Goal: Task Accomplishment & Management: Complete application form

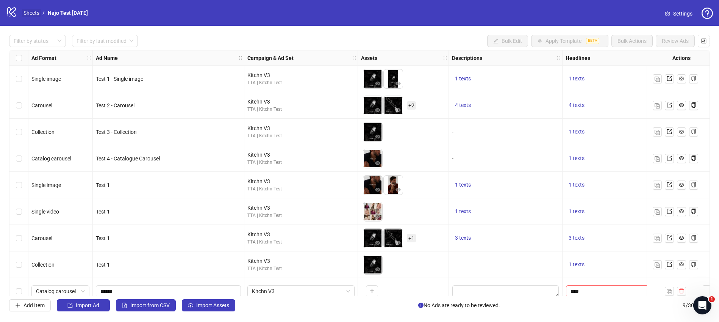
click at [33, 14] on link "Sheets" at bounding box center [31, 13] width 19 height 8
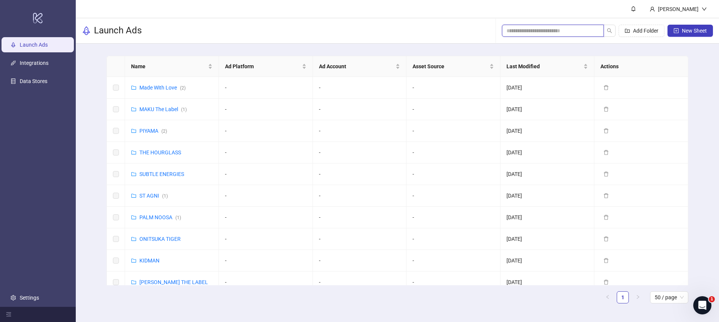
click at [571, 27] on input "search" at bounding box center [550, 31] width 87 height 8
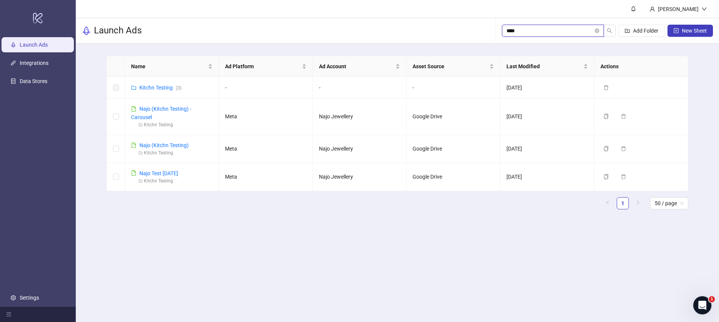
type input "****"
click at [167, 88] on link "Kitchn Testing ( 3 )" at bounding box center [160, 88] width 42 height 6
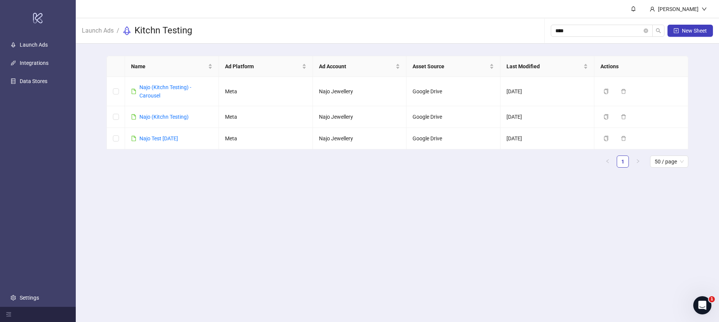
click at [194, 166] on ul "1 50 / page" at bounding box center [398, 161] width 582 height 12
click at [158, 118] on link "Najo (Kitchn Testing)" at bounding box center [163, 117] width 49 height 6
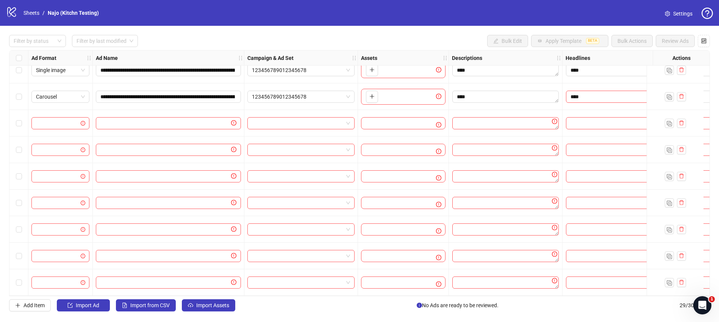
scroll to position [472, 0]
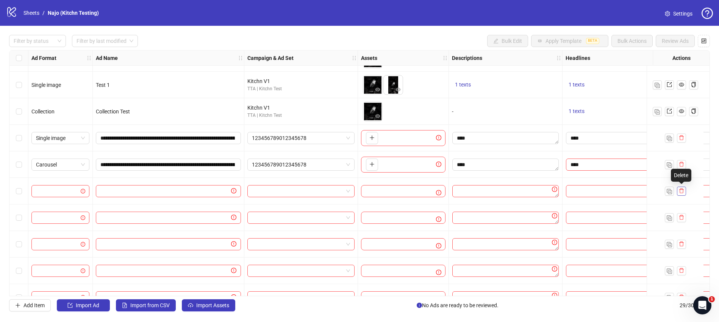
click at [683, 190] on icon "delete" at bounding box center [681, 190] width 5 height 5
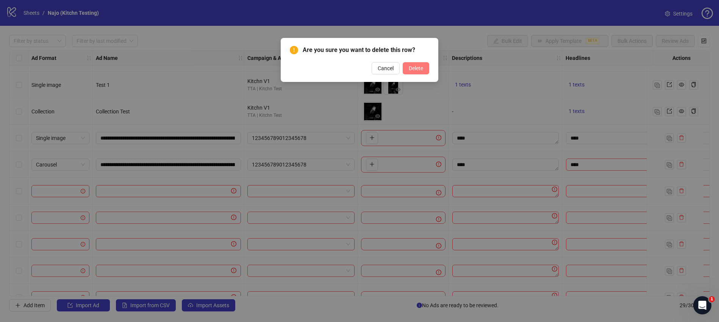
click at [409, 72] on button "Delete" at bounding box center [416, 68] width 27 height 12
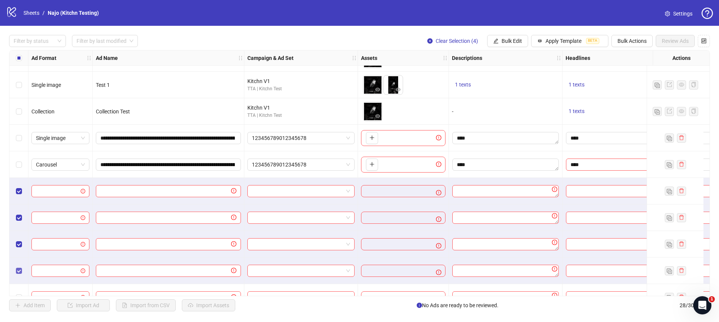
scroll to position [516, 0]
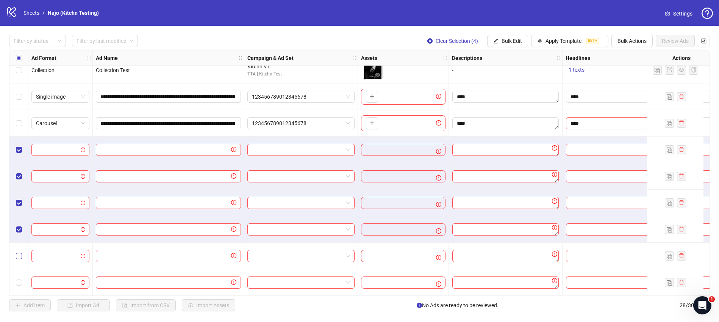
click at [17, 256] on label "Select row 27" at bounding box center [19, 256] width 6 height 8
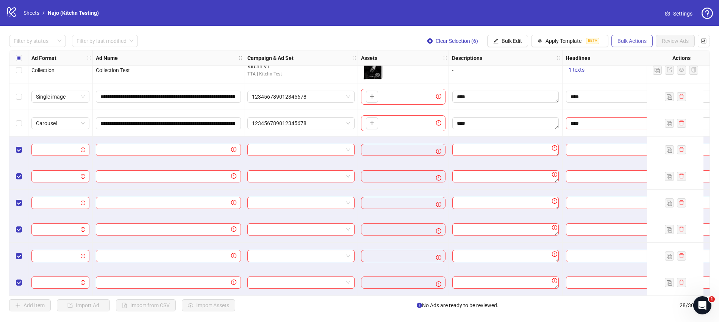
click at [628, 39] on span "Bulk Actions" at bounding box center [632, 41] width 29 height 6
click at [635, 58] on span "Delete" at bounding box center [643, 56] width 52 height 8
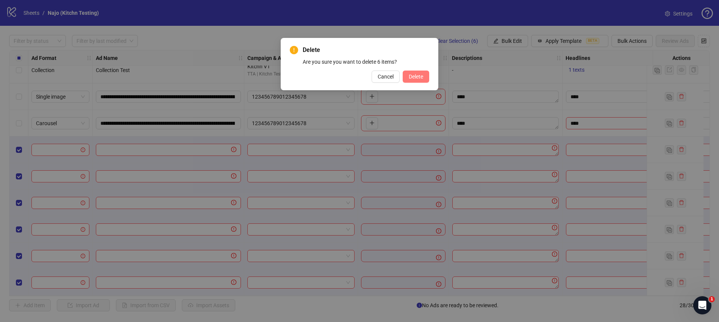
click at [418, 78] on span "Delete" at bounding box center [416, 77] width 14 height 6
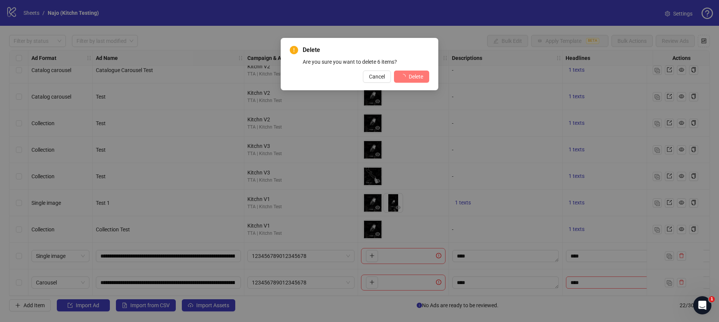
scroll to position [357, 0]
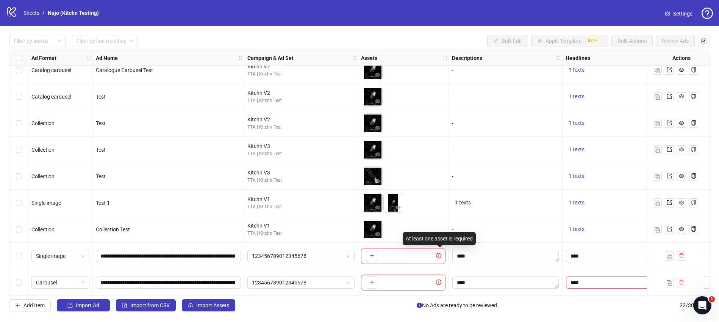
click at [437, 253] on icon "exclamation-circle" at bounding box center [438, 255] width 5 height 5
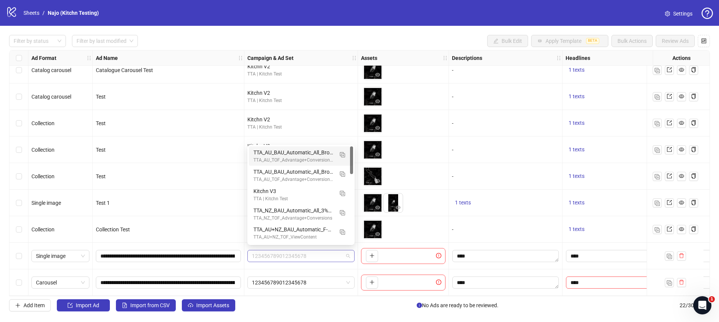
click at [330, 254] on span "123456789012345678" at bounding box center [301, 255] width 98 height 11
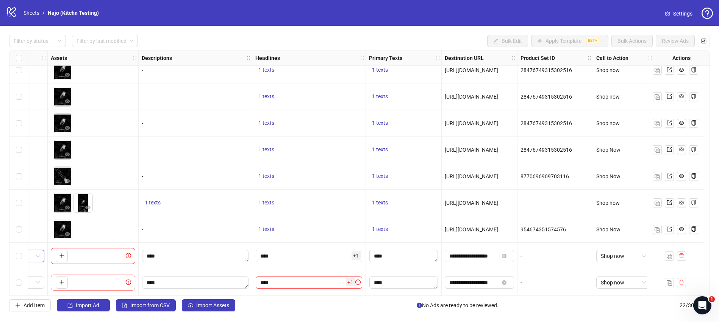
scroll to position [357, 318]
click at [347, 279] on span "+ 1" at bounding box center [349, 282] width 9 height 8
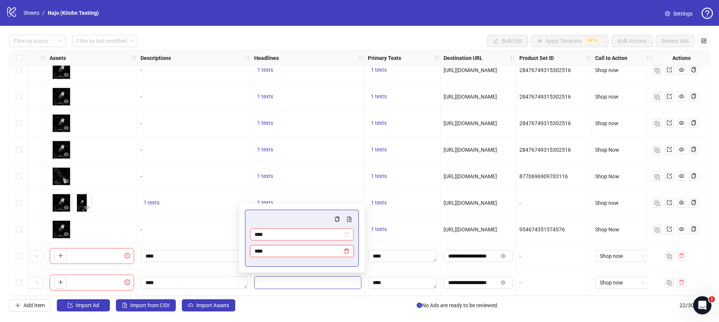
click at [348, 252] on icon "delete" at bounding box center [346, 250] width 5 height 5
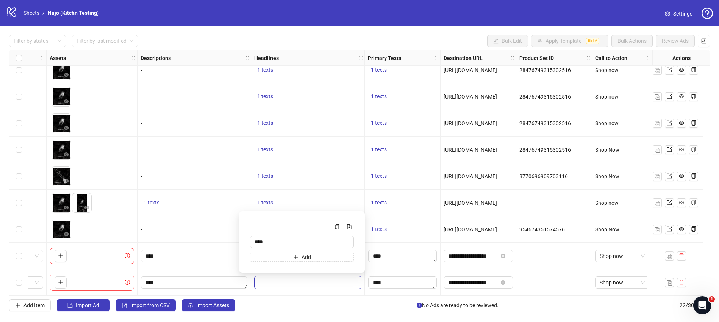
click at [365, 275] on div "****" at bounding box center [403, 282] width 76 height 27
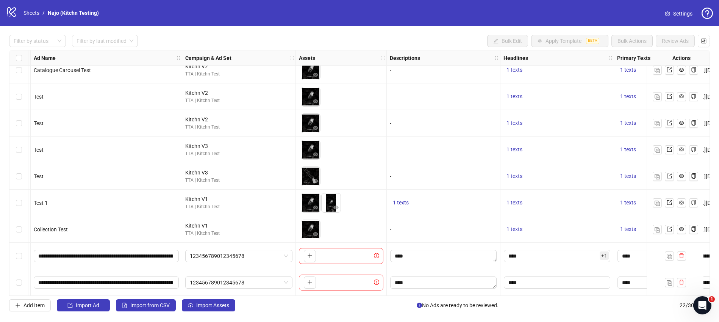
scroll to position [357, 0]
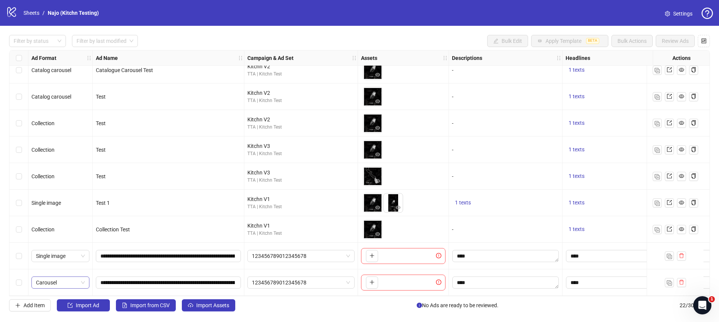
click at [77, 281] on span "Carousel" at bounding box center [60, 282] width 49 height 11
click at [72, 263] on div "PAC carousel" at bounding box center [61, 264] width 46 height 8
click at [80, 279] on span "PAC carousel" at bounding box center [60, 282] width 49 height 11
click at [67, 213] on div "Carousel" at bounding box center [61, 215] width 46 height 8
click at [26, 12] on link "Sheets" at bounding box center [31, 13] width 19 height 8
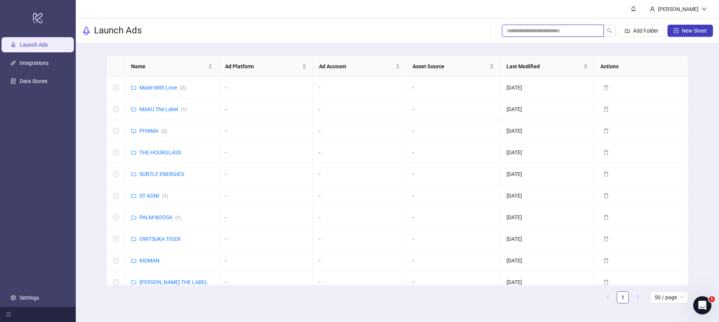
click at [536, 27] on input "search" at bounding box center [550, 31] width 87 height 8
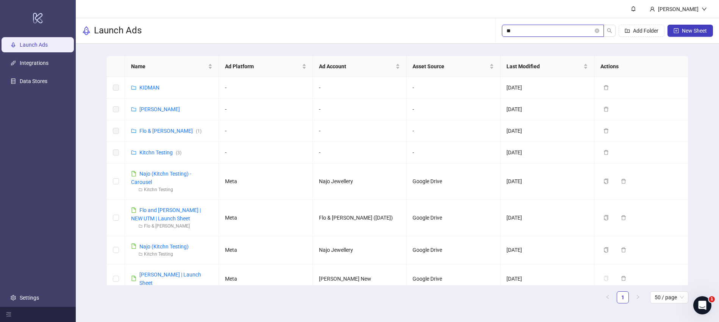
type input "*"
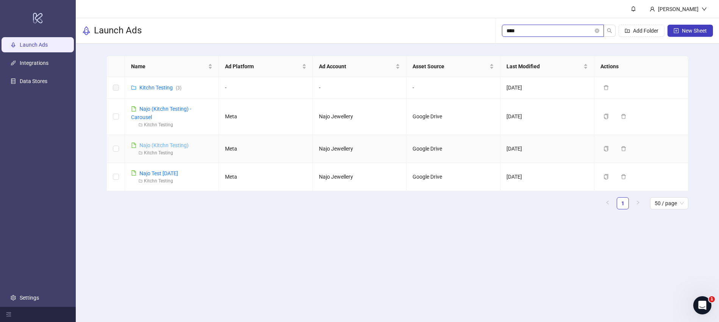
type input "****"
click at [173, 143] on link "Najo (Kitchn Testing)" at bounding box center [163, 145] width 49 height 6
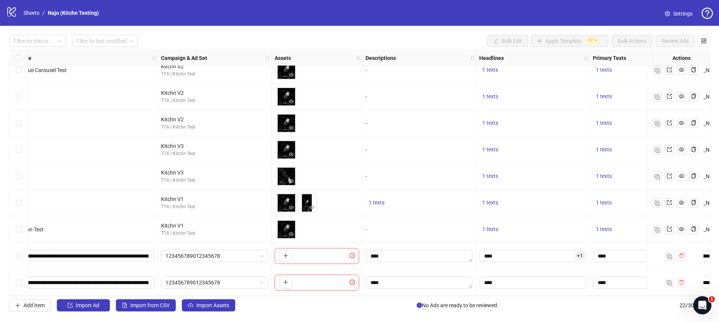
scroll to position [356, 0]
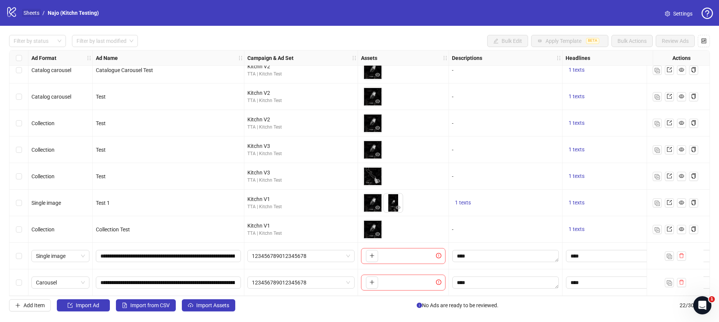
click at [36, 15] on link "Sheets" at bounding box center [31, 13] width 19 height 8
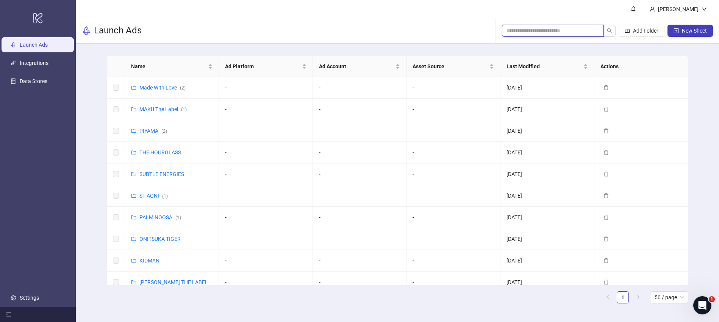
click at [559, 30] on input "search" at bounding box center [550, 31] width 87 height 8
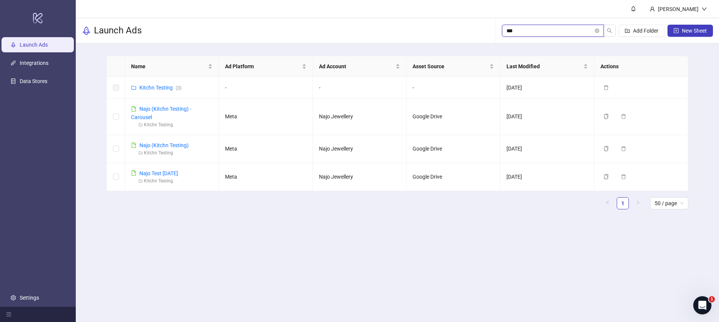
type input "***"
click at [172, 174] on link "Najo Test [DATE]" at bounding box center [158, 173] width 39 height 6
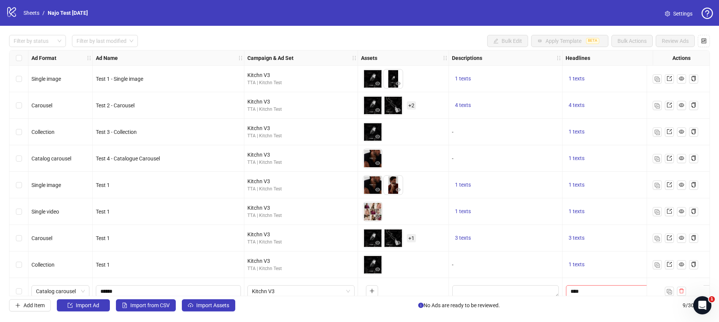
scroll to position [12, 0]
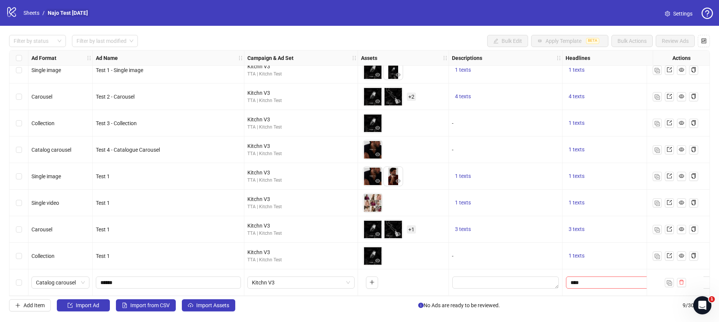
click at [86, 13] on link "Najo Test [DATE]" at bounding box center [67, 13] width 43 height 8
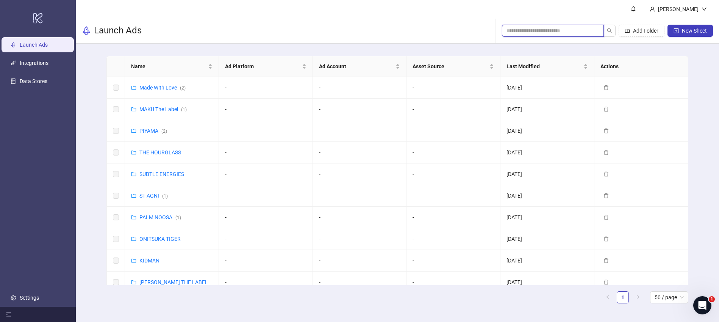
click at [539, 27] on input "search" at bounding box center [550, 31] width 87 height 8
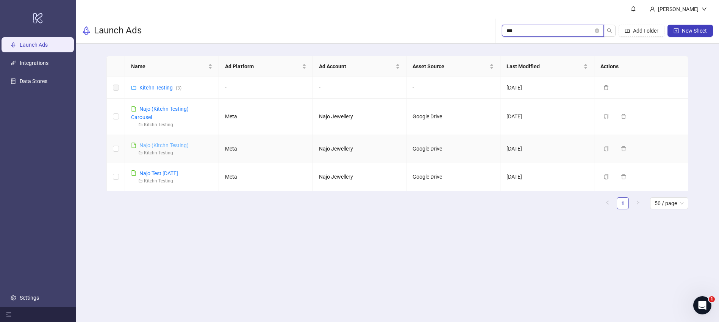
type input "***"
click at [164, 146] on link "Najo (Kitchn Testing)" at bounding box center [163, 145] width 49 height 6
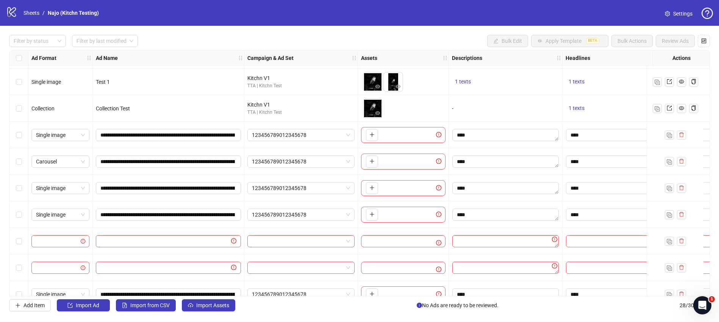
scroll to position [516, 0]
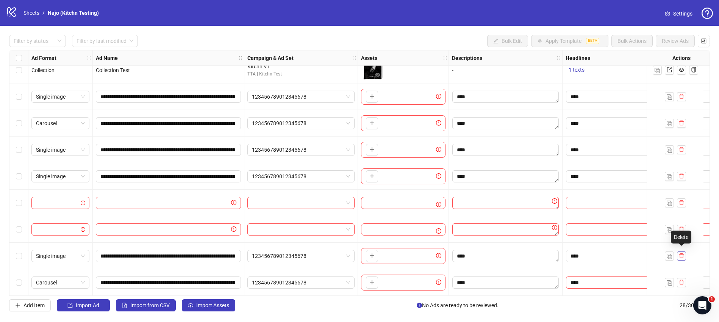
click at [684, 254] on icon "delete" at bounding box center [681, 255] width 5 height 5
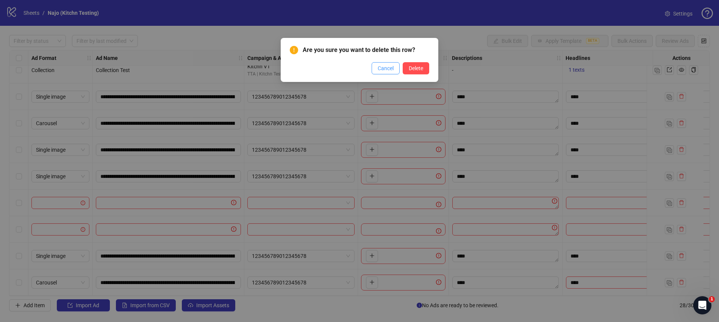
click at [385, 68] on span "Cancel" at bounding box center [386, 68] width 16 height 6
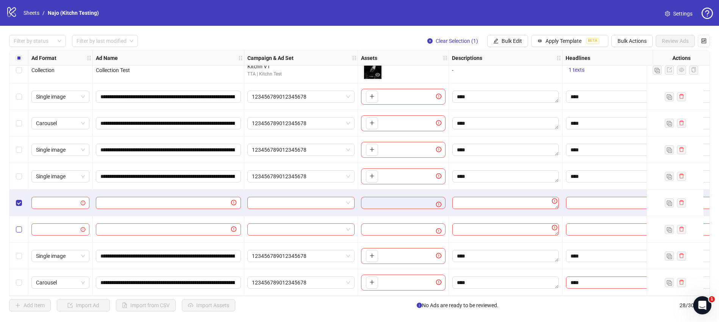
click at [18, 225] on label "Select row 26" at bounding box center [19, 229] width 6 height 8
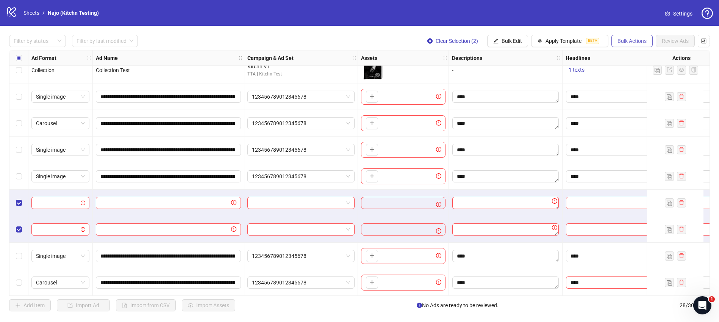
click at [622, 38] on span "Bulk Actions" at bounding box center [632, 41] width 29 height 6
click at [637, 54] on span "Delete" at bounding box center [643, 56] width 52 height 8
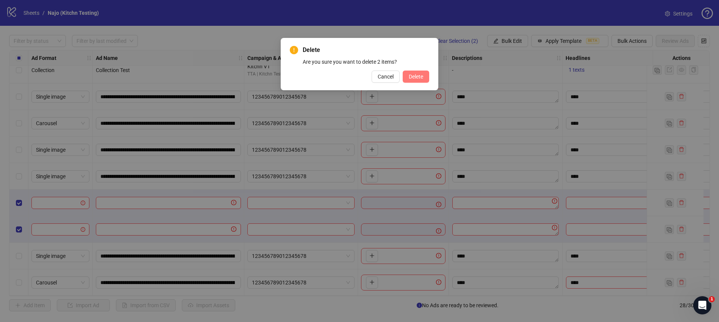
click at [418, 80] on button "Delete" at bounding box center [416, 77] width 27 height 12
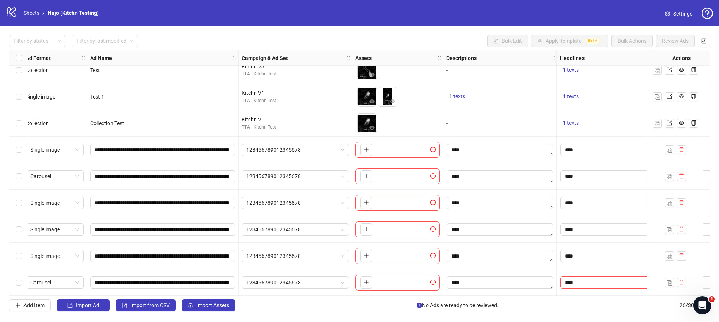
scroll to position [463, 0]
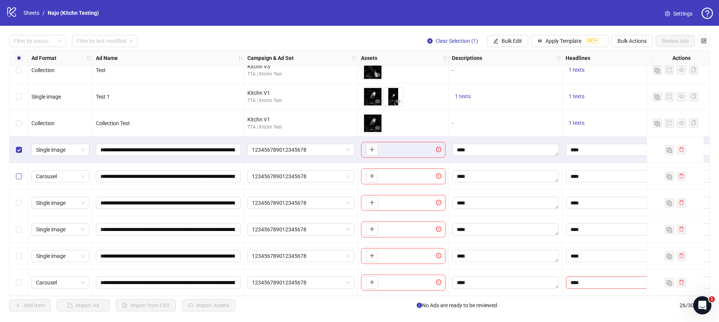
click at [19, 176] on label "Select row 22" at bounding box center [19, 176] width 6 height 8
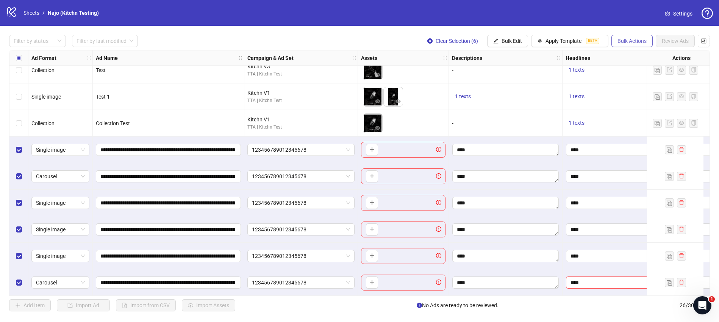
click at [636, 41] on span "Bulk Actions" at bounding box center [632, 41] width 29 height 6
click at [632, 56] on span "Delete" at bounding box center [643, 56] width 52 height 8
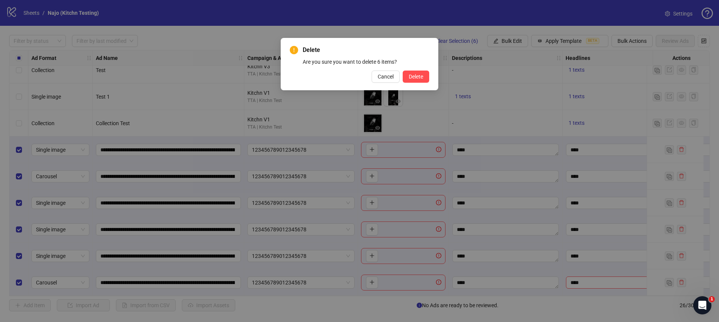
click at [417, 83] on div "Delete Are you sure you want to delete 6 items? Cancel Delete" at bounding box center [360, 64] width 158 height 52
click at [418, 76] on span "Delete" at bounding box center [416, 77] width 14 height 6
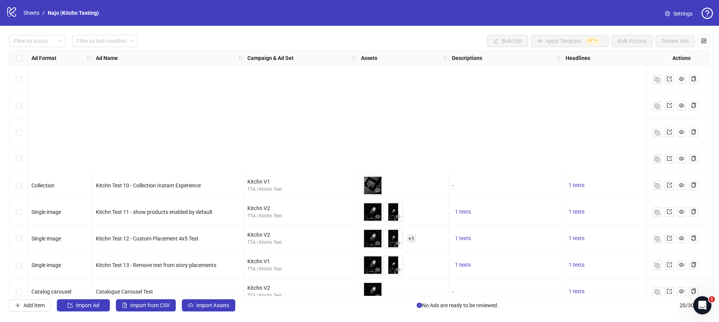
scroll to position [304, 0]
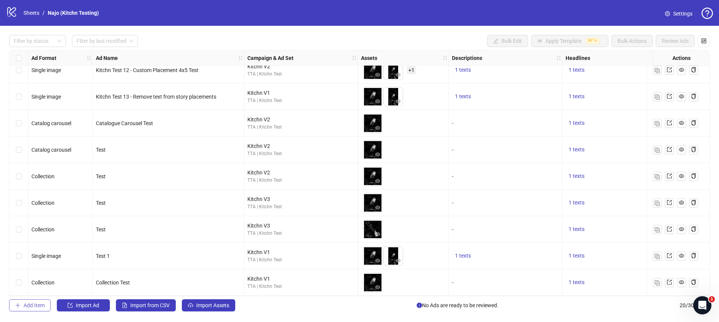
click at [31, 305] on span "Add Item" at bounding box center [34, 305] width 21 height 6
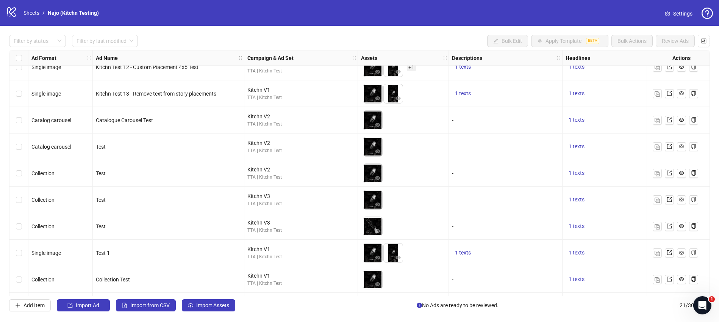
scroll to position [330, 0]
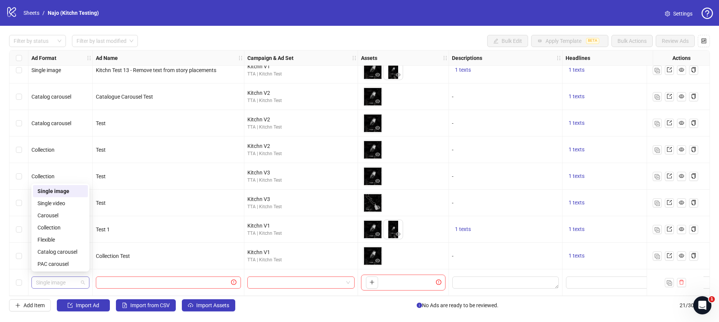
click at [49, 279] on span "Single image" at bounding box center [60, 282] width 49 height 11
paste input "**********"
type input "**********"
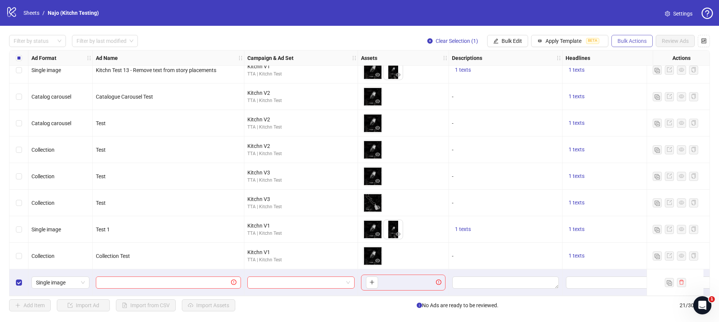
click at [639, 40] on span "Bulk Actions" at bounding box center [632, 41] width 29 height 6
click at [632, 58] on span "Delete" at bounding box center [643, 56] width 52 height 8
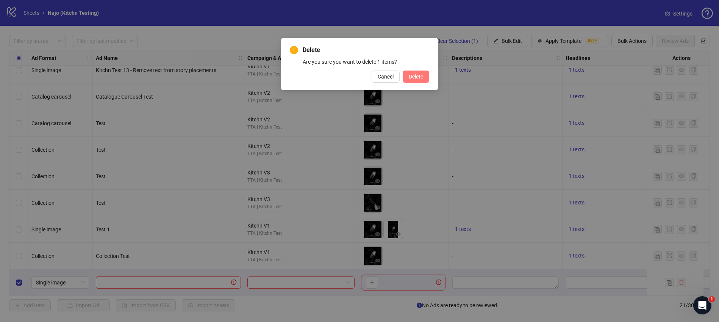
click at [414, 75] on span "Delete" at bounding box center [416, 77] width 14 height 6
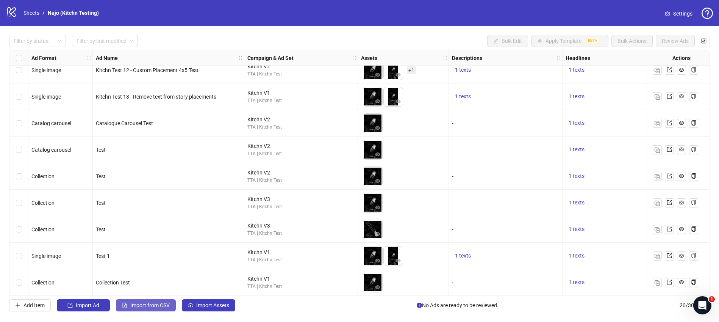
click at [143, 306] on span "Import from CSV" at bounding box center [149, 305] width 39 height 6
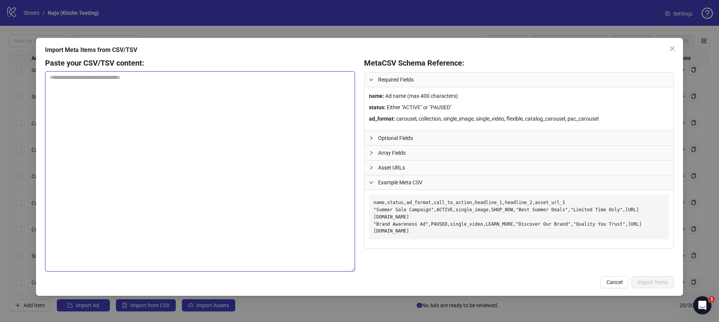
click at [164, 97] on textarea at bounding box center [200, 171] width 310 height 200
paste textarea "**********"
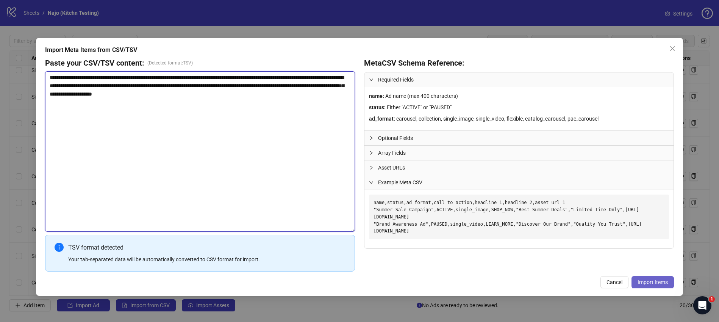
type textarea "**********"
click at [649, 284] on span "Import Items" at bounding box center [653, 282] width 30 height 6
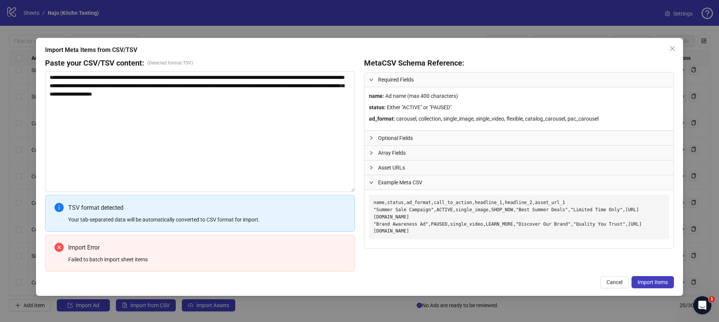
click at [436, 135] on span "Optional Fields" at bounding box center [523, 138] width 291 height 8
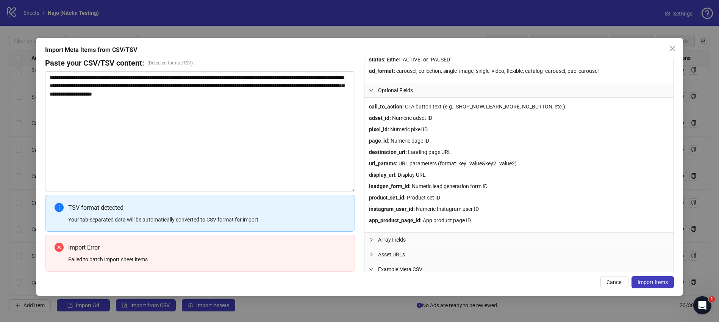
scroll to position [112, 0]
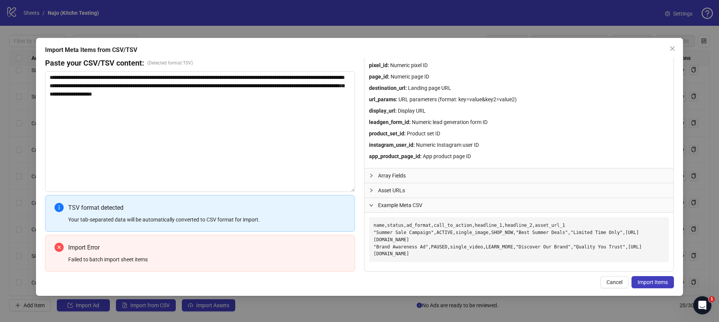
click at [430, 175] on span "Array Fields" at bounding box center [523, 175] width 291 height 8
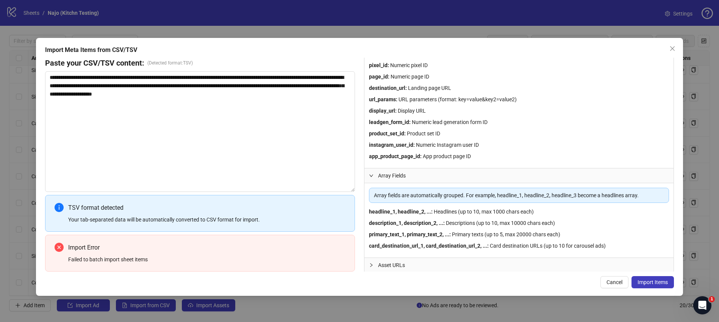
scroll to position [186, 0]
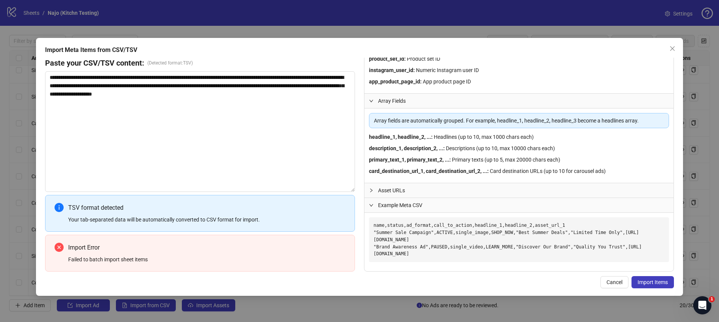
click at [424, 193] on span "Asset URLs" at bounding box center [523, 190] width 291 height 8
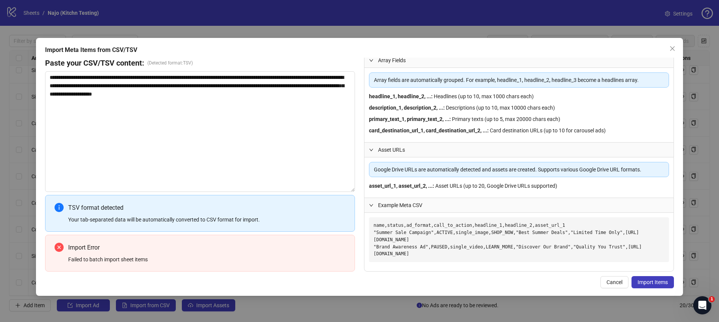
click at [421, 207] on span "Example Meta CSV" at bounding box center [523, 205] width 291 height 8
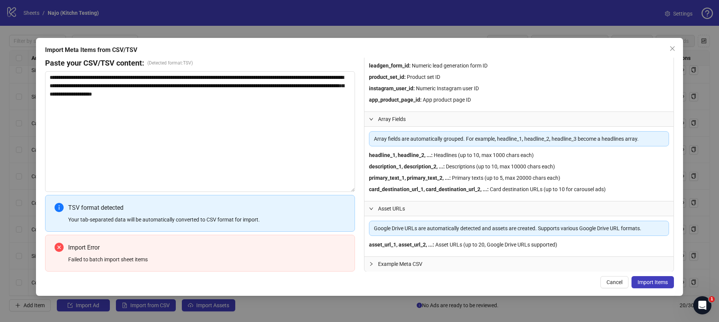
scroll to position [168, 0]
click at [253, 114] on textarea "**********" at bounding box center [200, 131] width 310 height 121
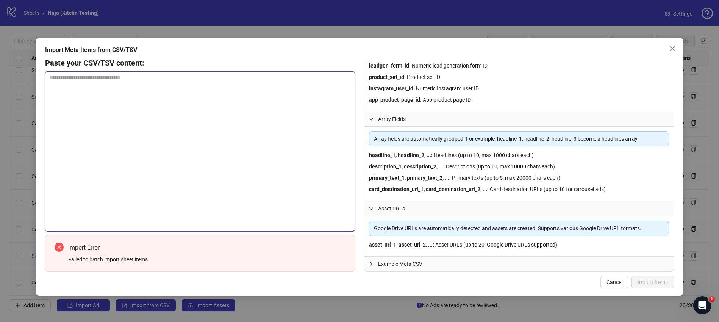
click at [66, 103] on textarea at bounding box center [200, 151] width 310 height 160
paste textarea "**********"
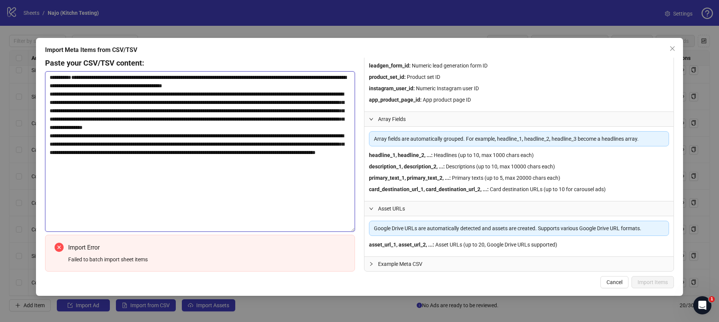
scroll to position [64, 0]
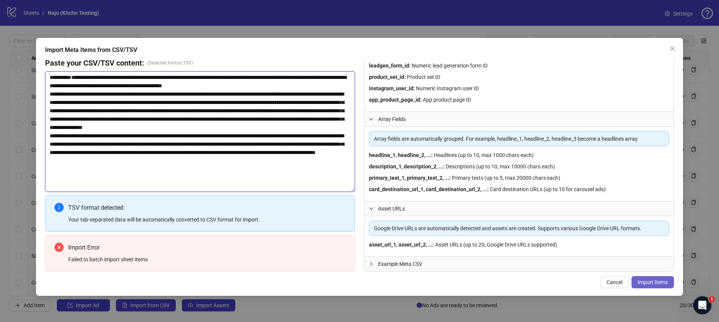
type textarea "**********"
click at [648, 281] on span "Import Items" at bounding box center [653, 282] width 30 height 6
click at [672, 49] on icon "close" at bounding box center [673, 48] width 6 height 6
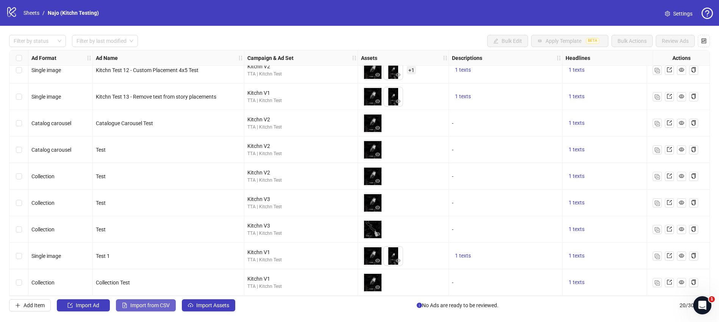
click at [150, 307] on span "Import from CSV" at bounding box center [149, 305] width 39 height 6
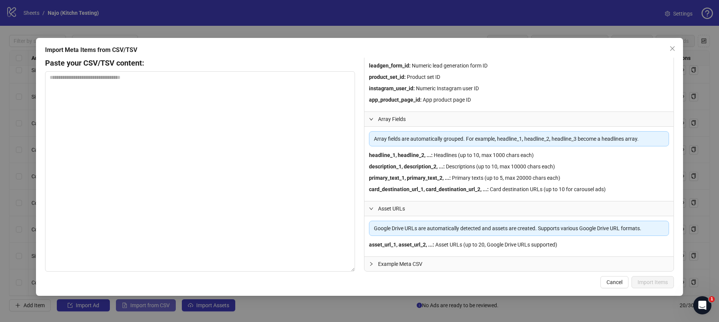
scroll to position [0, 0]
click at [184, 96] on textarea at bounding box center [200, 171] width 310 height 200
paste textarea "**********"
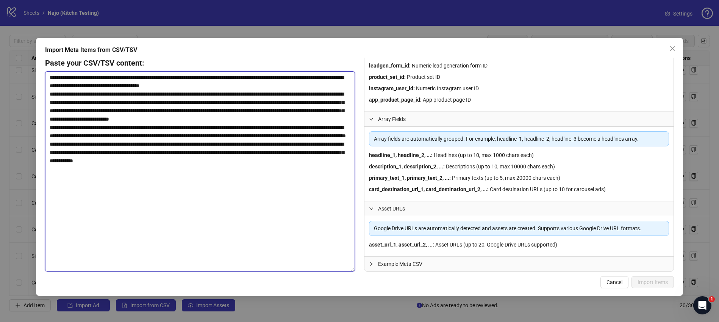
scroll to position [8, 0]
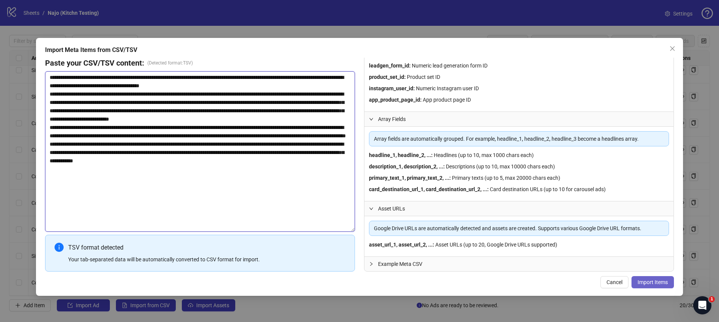
type textarea "**********"
click at [653, 282] on span "Import Items" at bounding box center [653, 282] width 30 height 6
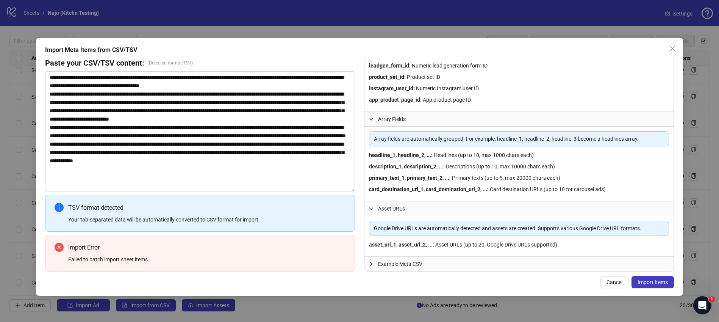
click at [533, 262] on span "Example Meta CSV" at bounding box center [523, 264] width 291 height 8
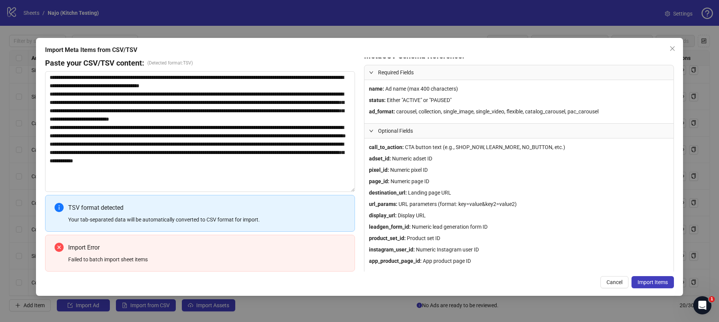
scroll to position [0, 0]
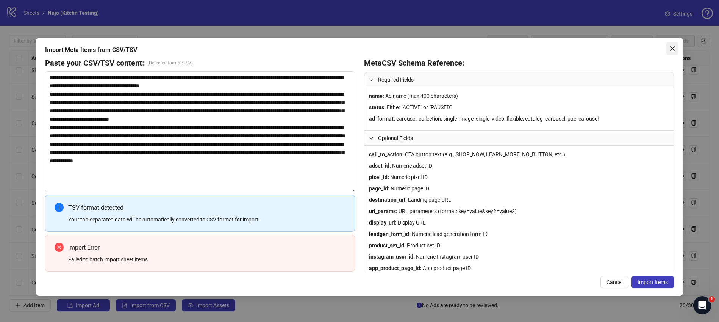
click at [671, 49] on icon "close" at bounding box center [673, 48] width 6 height 6
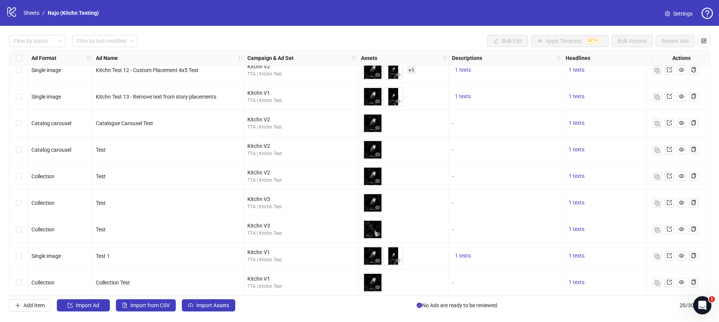
click at [338, 36] on div "Filter by status Filter by last modified Bulk Edit Apply Template BETA Bulk Act…" at bounding box center [359, 41] width 701 height 12
click at [24, 305] on span "Add Item" at bounding box center [34, 305] width 21 height 6
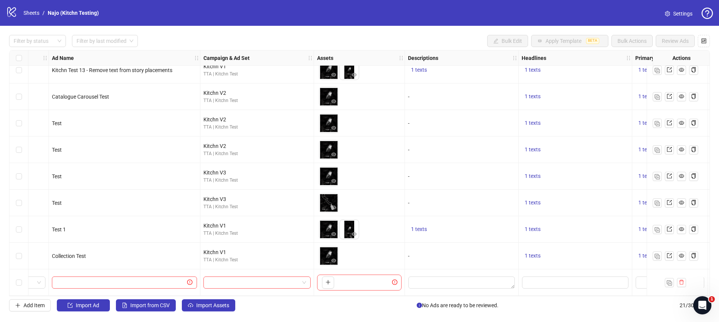
scroll to position [330, 121]
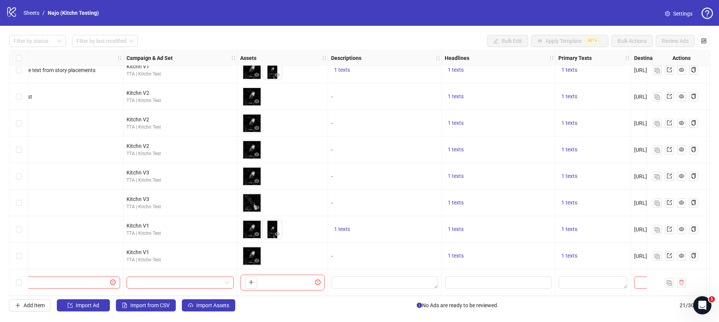
click at [318, 279] on icon "exclamation-circle" at bounding box center [317, 281] width 5 height 5
click at [228, 279] on span at bounding box center [180, 282] width 98 height 11
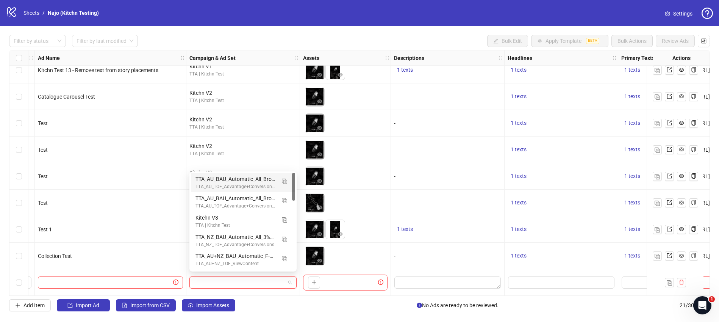
scroll to position [330, 0]
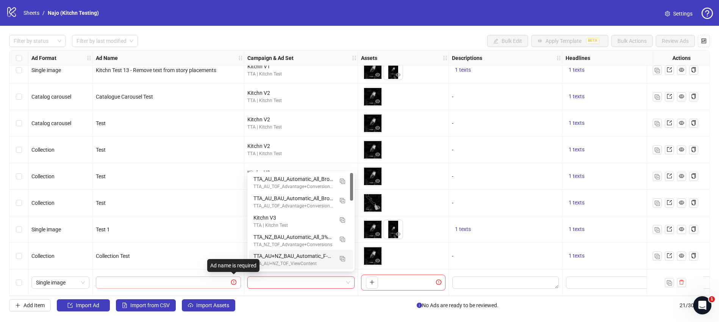
click at [232, 279] on icon "exclamation-circle" at bounding box center [233, 281] width 5 height 5
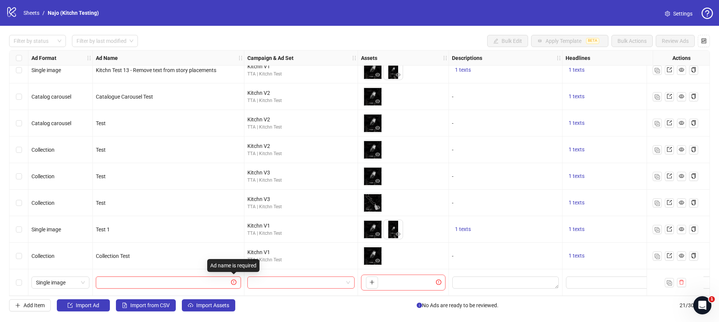
click at [220, 279] on input "text" at bounding box center [164, 282] width 129 height 8
type input "****"
click at [220, 279] on input "****" at bounding box center [167, 282] width 135 height 8
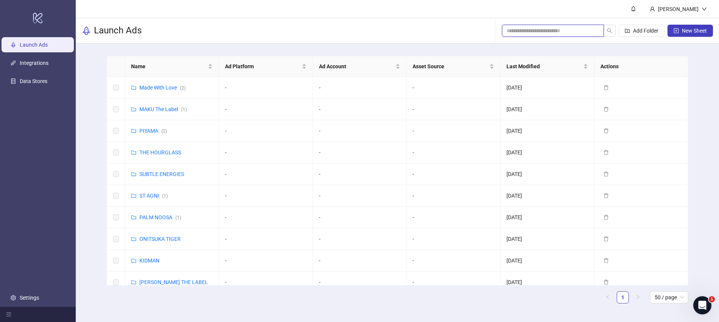
click at [513, 31] on input "search" at bounding box center [550, 31] width 87 height 8
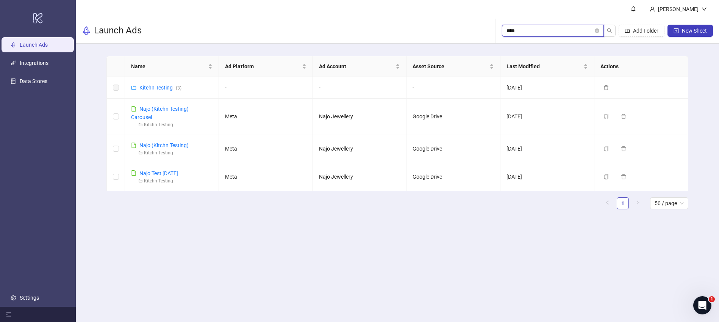
type input "****"
click at [164, 146] on link "Najo (Kitchn Testing)" at bounding box center [163, 145] width 49 height 6
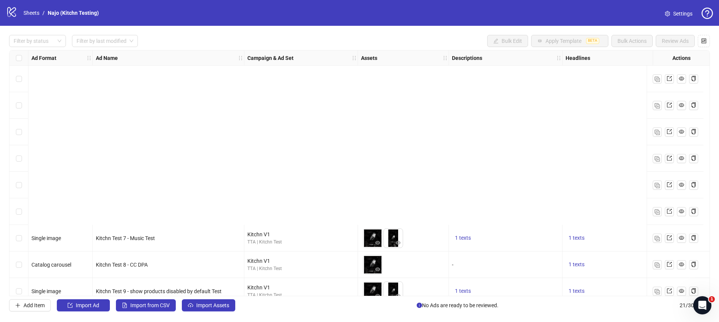
scroll to position [330, 0]
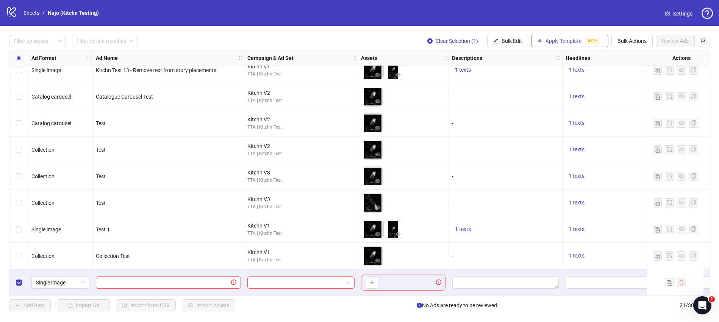
click at [567, 41] on span "Apply Template" at bounding box center [564, 41] width 36 height 6
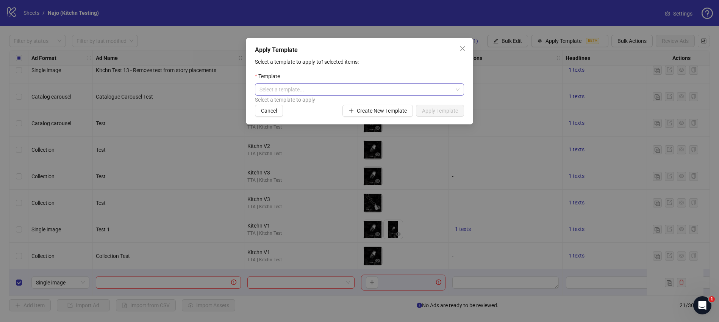
click at [420, 91] on input "search" at bounding box center [356, 89] width 193 height 11
click at [450, 71] on div "Select a template to apply to 1 selected items: Template Select a template... S…" at bounding box center [359, 87] width 209 height 59
click at [463, 47] on icon "close" at bounding box center [463, 48] width 6 height 6
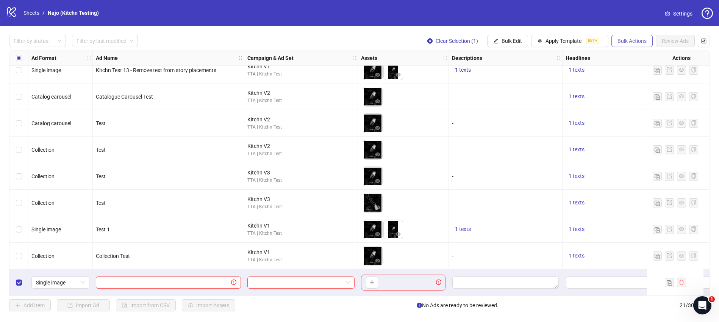
click at [621, 43] on span "Bulk Actions" at bounding box center [632, 41] width 29 height 6
click at [508, 39] on span "Bulk Edit" at bounding box center [512, 41] width 20 height 6
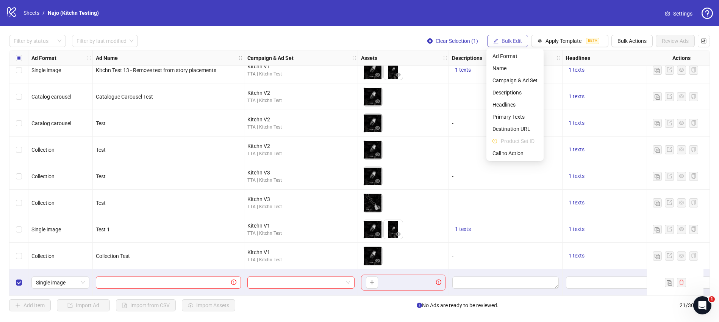
click at [505, 40] on span "Bulk Edit" at bounding box center [512, 41] width 20 height 6
click at [476, 32] on div "Filter by status Filter by last modified Clear Selection (1) Bulk Edit Apply Te…" at bounding box center [359, 173] width 719 height 295
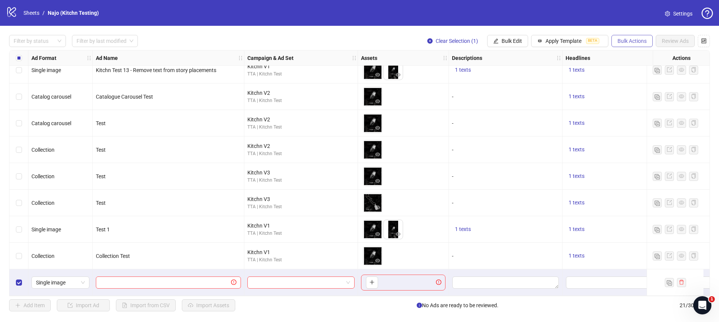
click at [634, 41] on span "Bulk Actions" at bounding box center [632, 41] width 29 height 6
click at [633, 55] on span "Delete" at bounding box center [643, 56] width 52 height 8
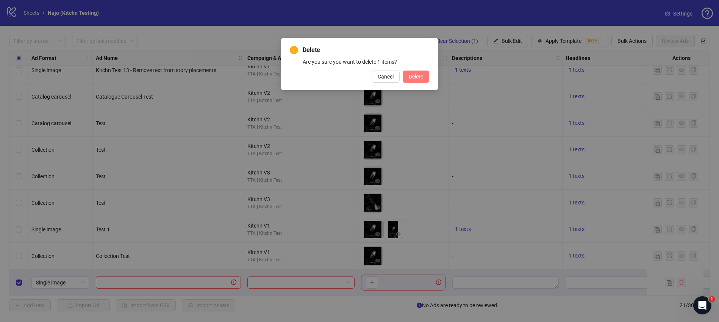
click at [417, 80] on button "Delete" at bounding box center [416, 77] width 27 height 12
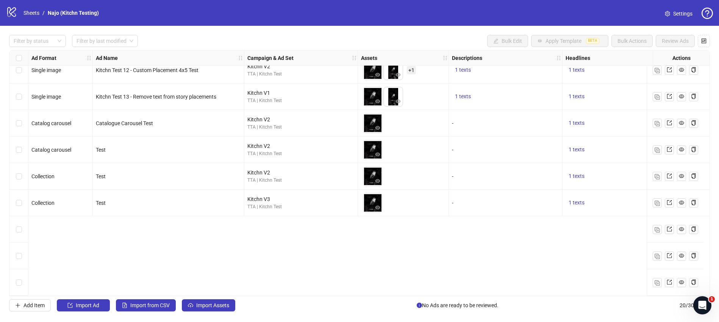
scroll to position [0, 0]
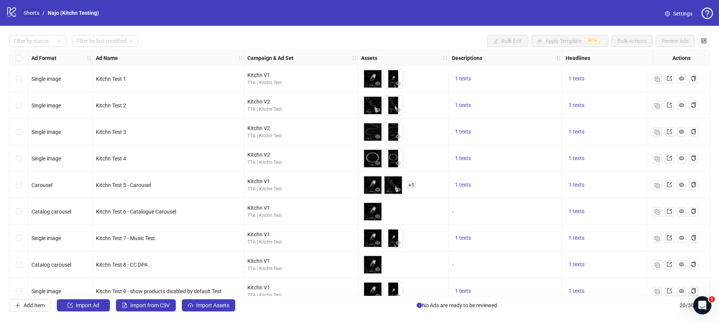
click at [34, 13] on link "Sheets" at bounding box center [31, 13] width 19 height 8
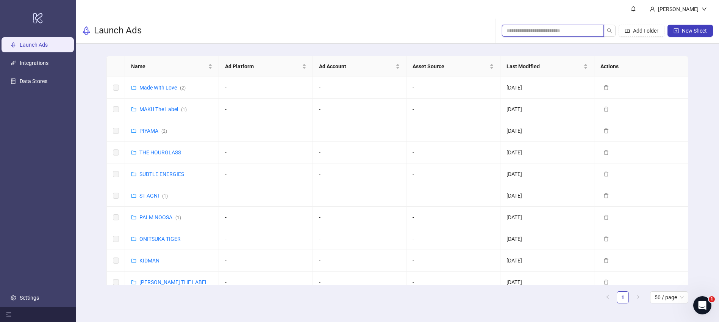
click at [577, 34] on input "search" at bounding box center [550, 31] width 87 height 8
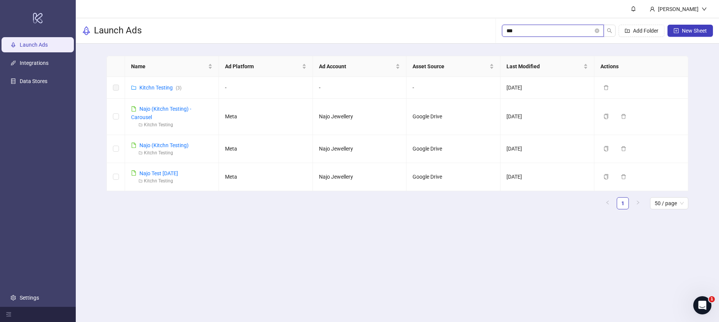
type input "***"
click at [167, 110] on link "Najo (Kitchn Testing) - Carousel" at bounding box center [161, 113] width 60 height 14
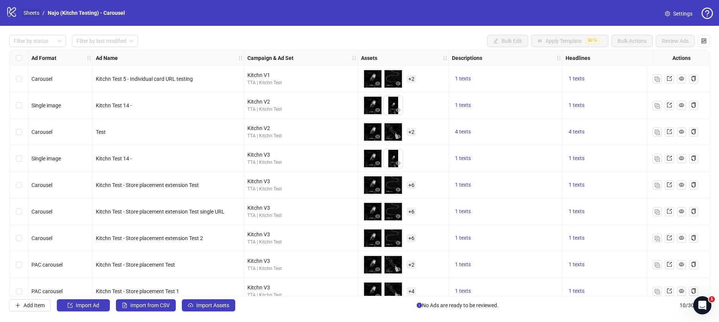
click at [33, 11] on link "Sheets" at bounding box center [31, 13] width 19 height 8
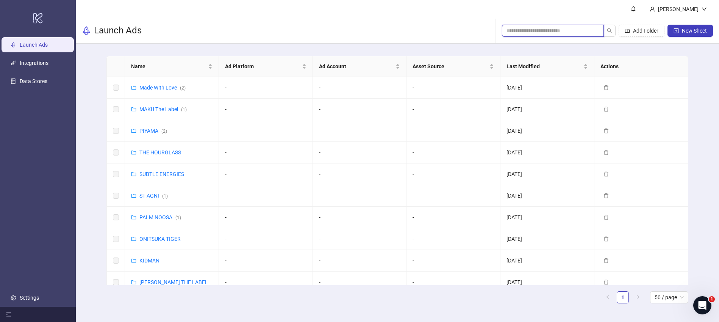
click at [575, 33] on input "search" at bounding box center [550, 31] width 87 height 8
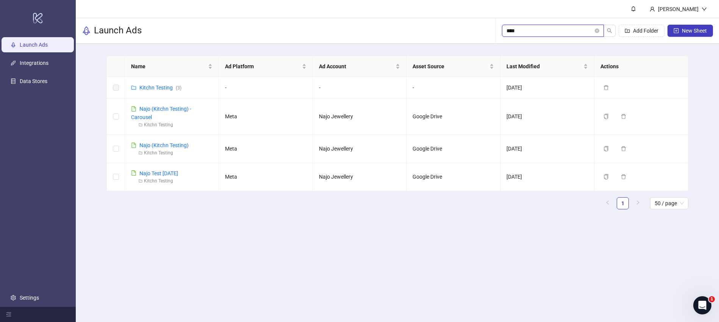
type input "****"
click at [160, 85] on link "Kitchn Testing ( 3 )" at bounding box center [160, 88] width 42 height 6
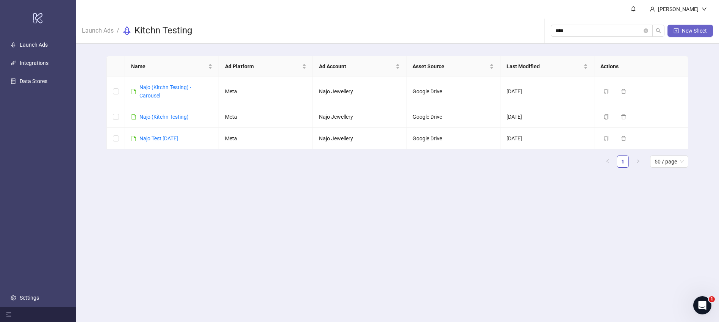
click at [691, 28] on span "New Sheet" at bounding box center [694, 31] width 25 height 6
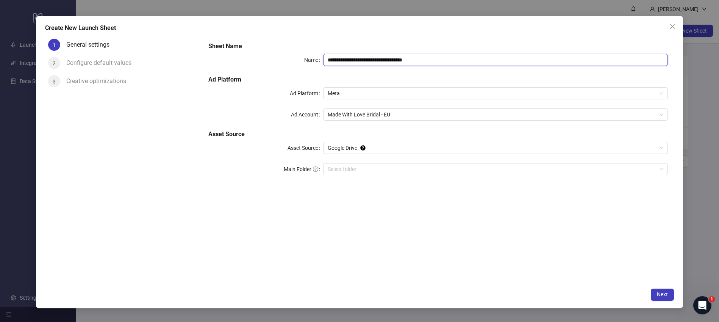
click at [354, 61] on input "**********" at bounding box center [495, 60] width 345 height 12
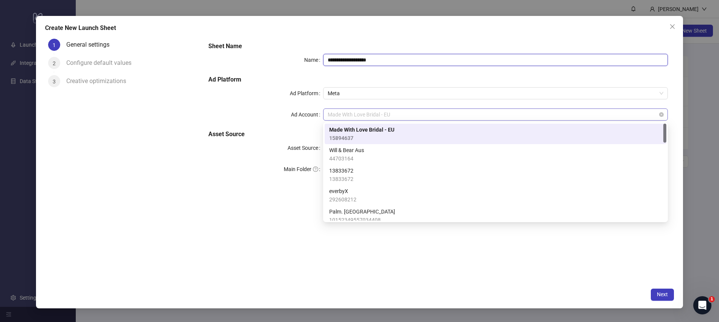
click at [356, 113] on span "Made With Love Bridal - EU" at bounding box center [496, 114] width 336 height 11
type input "**********"
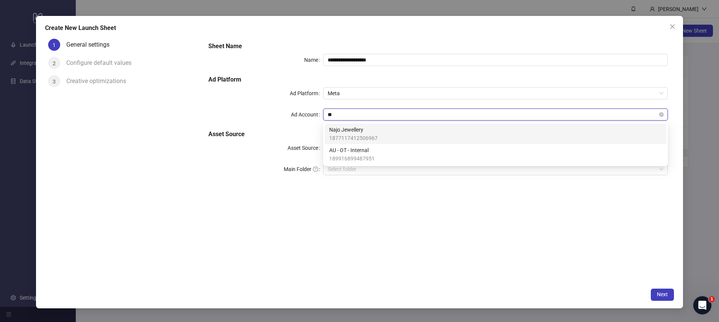
type input "***"
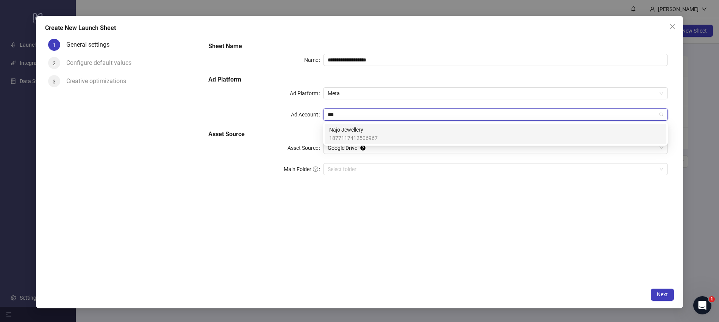
click at [357, 132] on span "Najo Jewellery" at bounding box center [353, 129] width 49 height 8
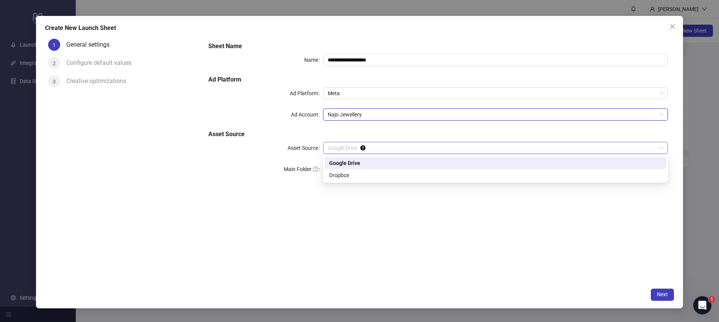
click at [347, 149] on span "Google Drive" at bounding box center [496, 147] width 336 height 11
click at [339, 174] on div "Dropbox" at bounding box center [495, 175] width 333 height 8
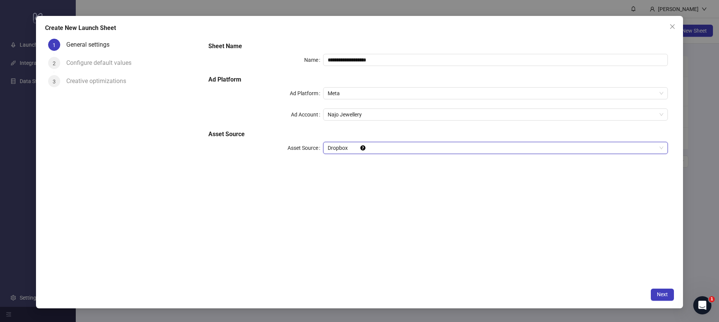
click at [342, 148] on span "Dropbox" at bounding box center [496, 147] width 336 height 11
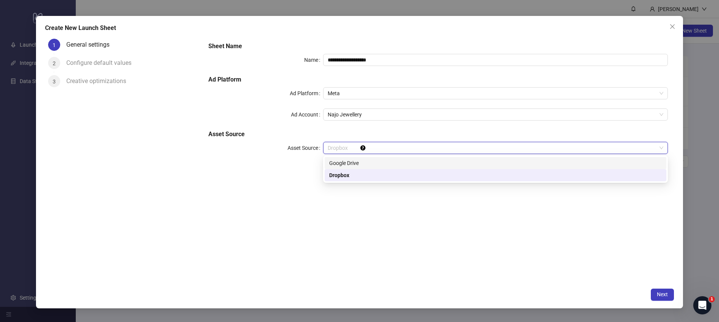
click at [342, 161] on div "Google Drive" at bounding box center [495, 163] width 333 height 8
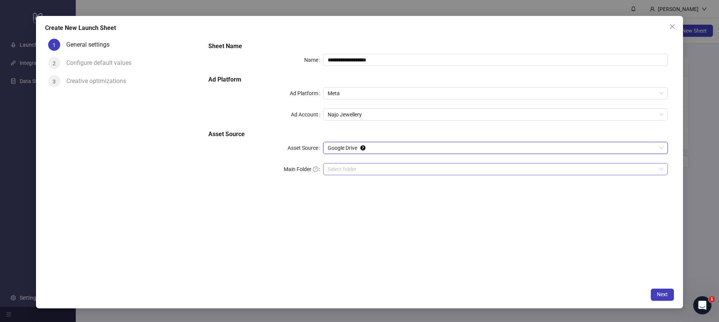
click at [343, 169] on input "Main Folder" at bounding box center [492, 168] width 329 height 11
click at [658, 295] on span "Next" at bounding box center [662, 294] width 11 height 6
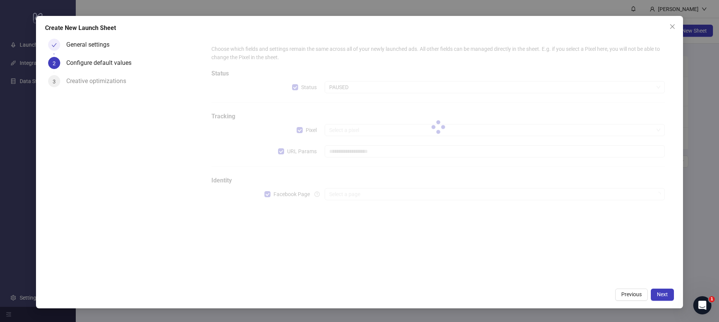
type input "**********"
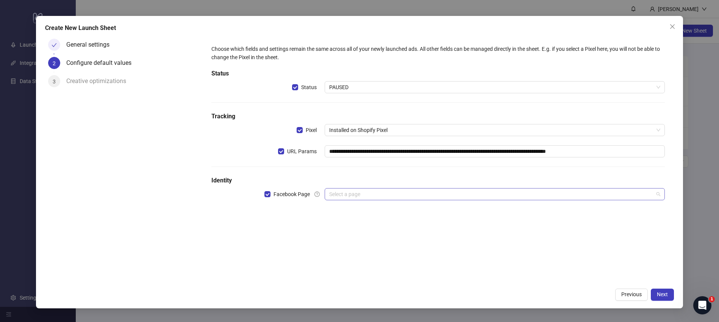
click at [403, 191] on input "search" at bounding box center [491, 193] width 324 height 11
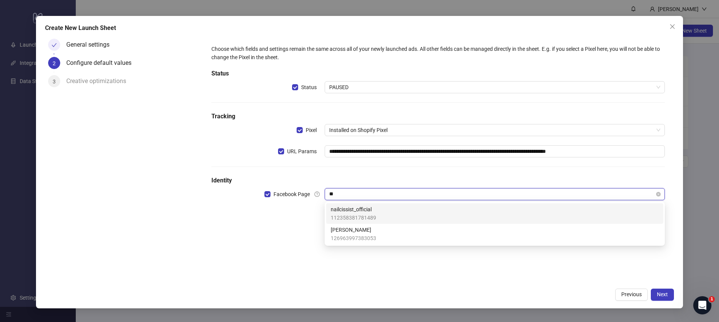
type input "***"
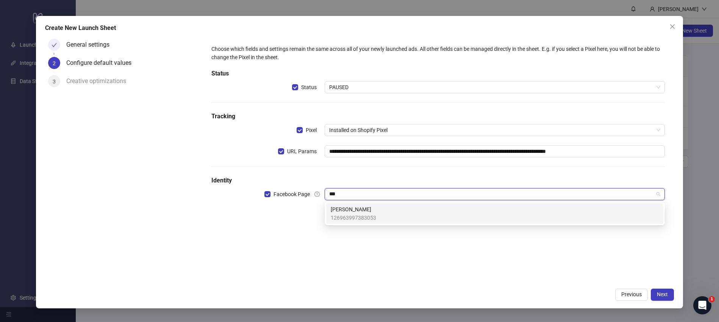
click at [396, 208] on div "[PERSON_NAME] 126963997383053" at bounding box center [495, 213] width 328 height 17
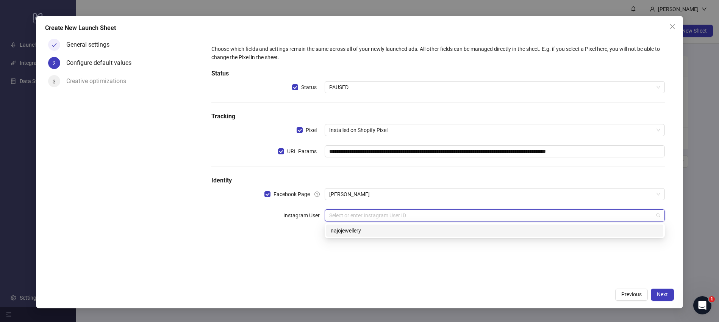
click at [452, 219] on input "search" at bounding box center [491, 215] width 324 height 11
click at [443, 232] on div "najojewellery" at bounding box center [495, 230] width 328 height 8
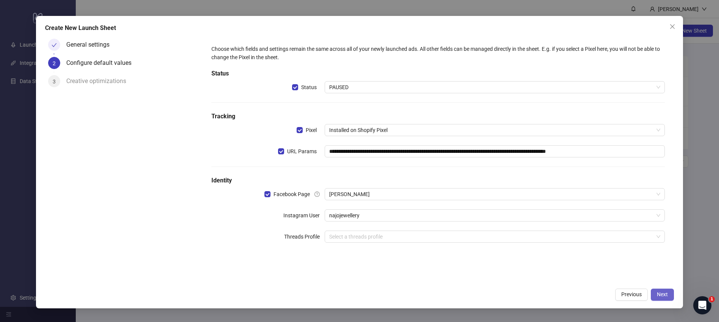
click at [659, 293] on span "Next" at bounding box center [662, 294] width 11 height 6
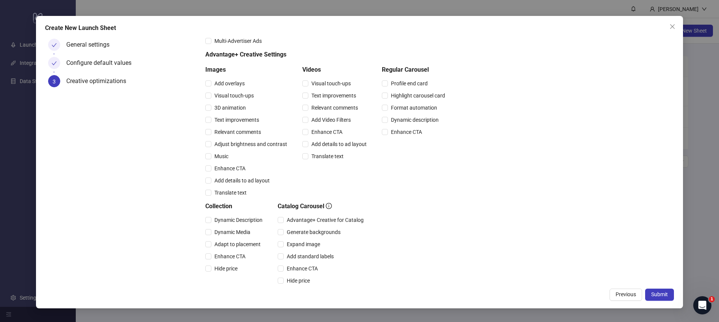
scroll to position [138, 0]
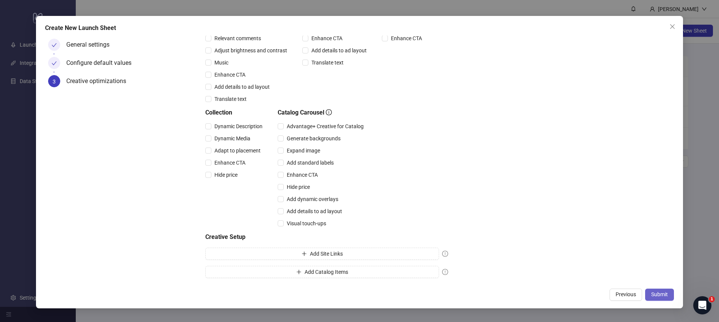
click at [663, 294] on span "Submit" at bounding box center [660, 294] width 17 height 6
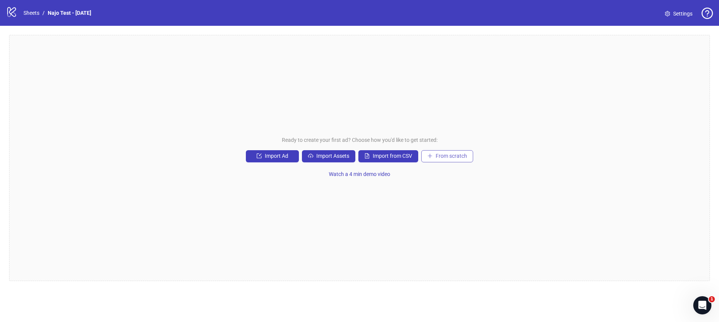
click at [446, 157] on span "From scratch" at bounding box center [451, 156] width 31 height 6
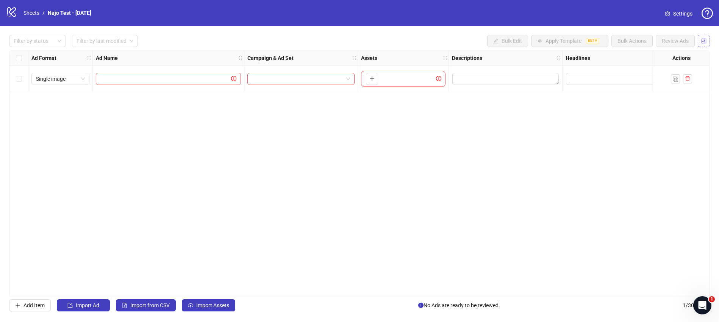
click at [703, 42] on icon "control" at bounding box center [704, 40] width 5 height 5
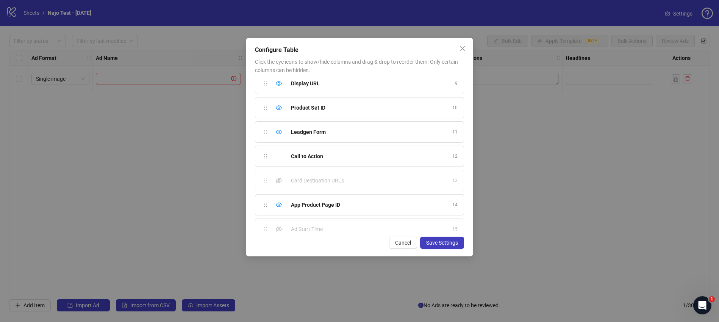
scroll to position [237, 0]
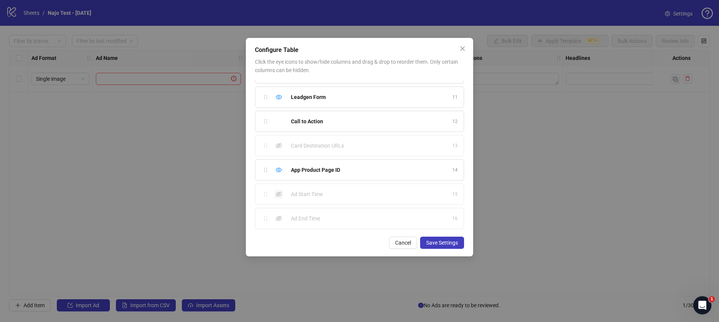
click at [277, 194] on icon "eye-invisible" at bounding box center [279, 194] width 6 height 6
click at [278, 216] on icon "eye-invisible" at bounding box center [279, 218] width 6 height 6
click at [438, 243] on span "Save Settings" at bounding box center [442, 243] width 32 height 6
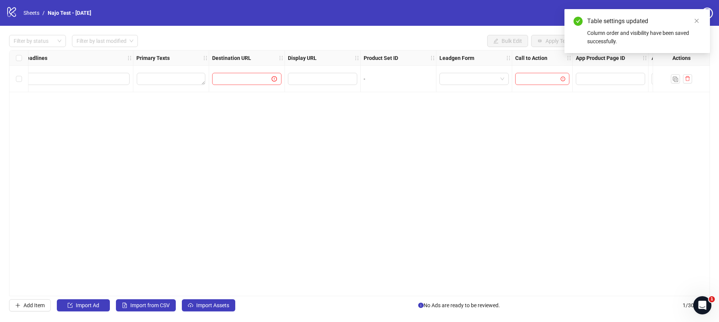
scroll to position [0, 691]
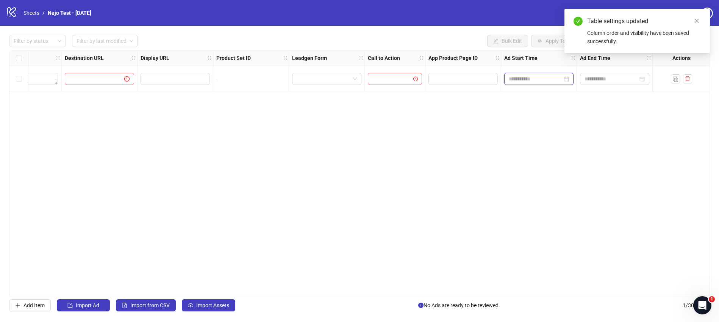
click at [537, 80] on input at bounding box center [535, 79] width 53 height 8
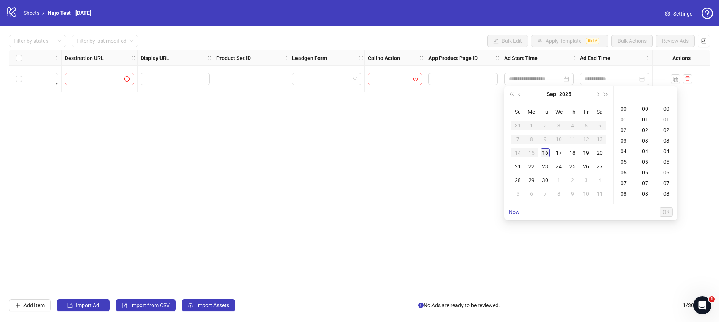
click at [547, 154] on div "16" at bounding box center [545, 152] width 9 height 9
click at [624, 128] on div "02" at bounding box center [625, 130] width 18 height 11
type input "**********"
click at [666, 211] on span "OK" at bounding box center [666, 212] width 7 height 6
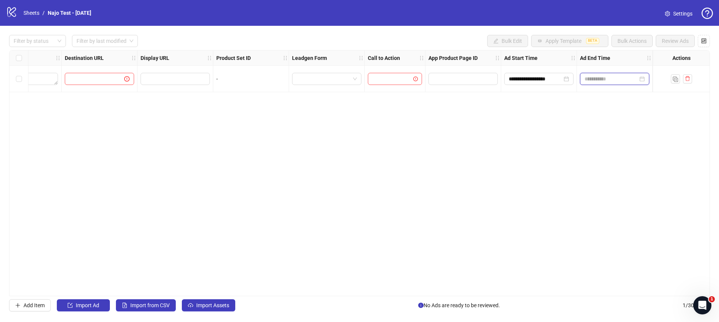
click at [635, 78] on input at bounding box center [611, 79] width 53 height 8
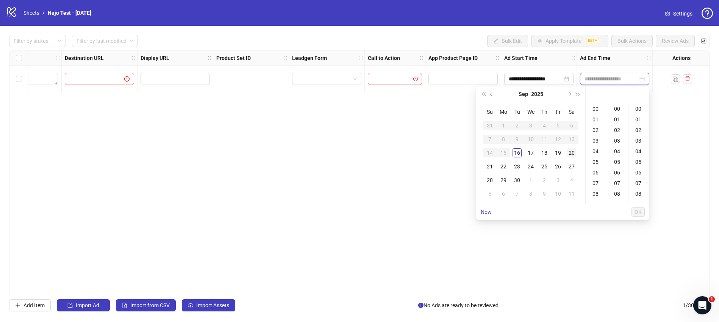
type input "**********"
click at [555, 152] on div "19" at bounding box center [558, 152] width 9 height 9
click at [640, 140] on div "03" at bounding box center [639, 140] width 18 height 11
click at [601, 140] on div "03" at bounding box center [597, 140] width 18 height 11
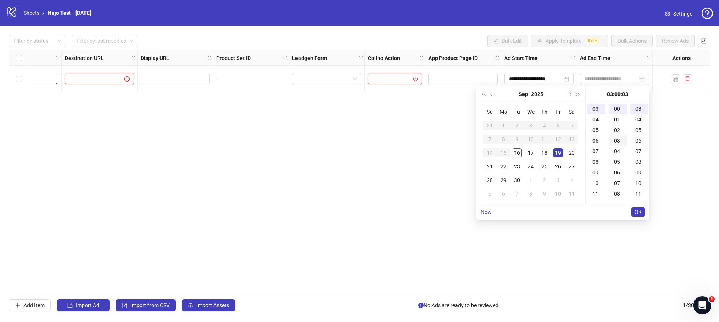
click at [625, 143] on div "03" at bounding box center [618, 140] width 18 height 11
type input "**********"
click at [636, 210] on span "OK" at bounding box center [638, 212] width 7 height 6
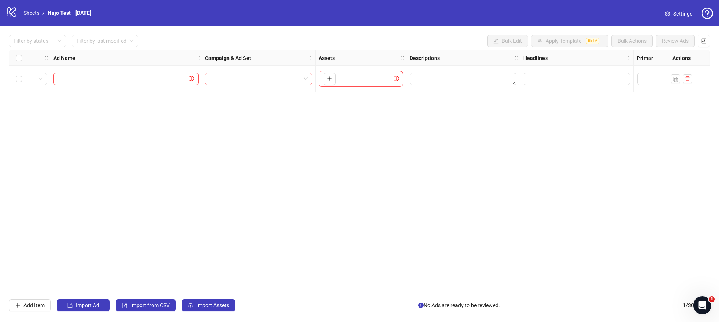
scroll to position [0, 0]
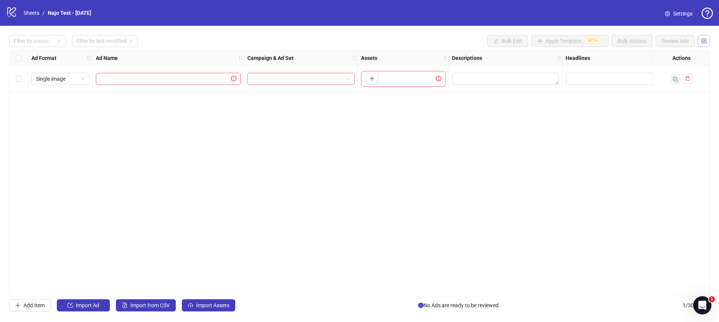
click at [705, 41] on icon "control" at bounding box center [704, 40] width 5 height 5
click at [704, 42] on icon "control" at bounding box center [704, 40] width 5 height 5
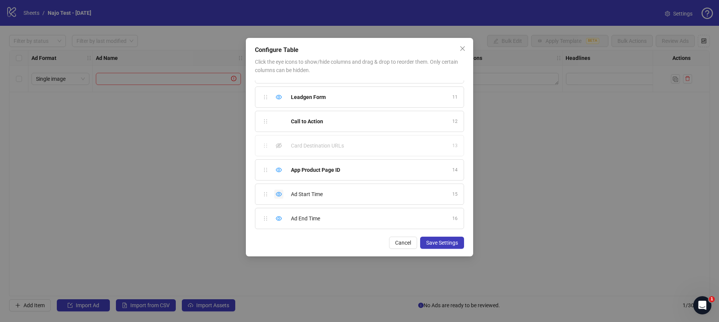
click at [279, 194] on icon "eye" at bounding box center [279, 194] width 6 height 6
click at [278, 218] on icon "eye" at bounding box center [279, 218] width 6 height 6
click at [282, 194] on icon "eye-invisible" at bounding box center [279, 194] width 6 height 6
click at [281, 219] on icon "eye-invisible" at bounding box center [279, 218] width 6 height 5
click at [402, 244] on span "Cancel" at bounding box center [403, 243] width 16 height 6
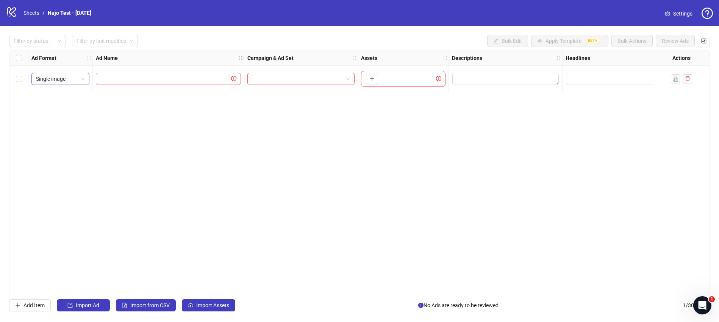
click at [79, 80] on span "Single image" at bounding box center [60, 78] width 49 height 11
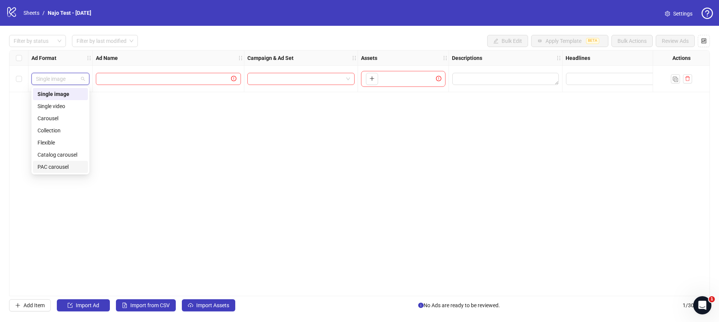
click at [66, 167] on div "PAC carousel" at bounding box center [61, 167] width 46 height 8
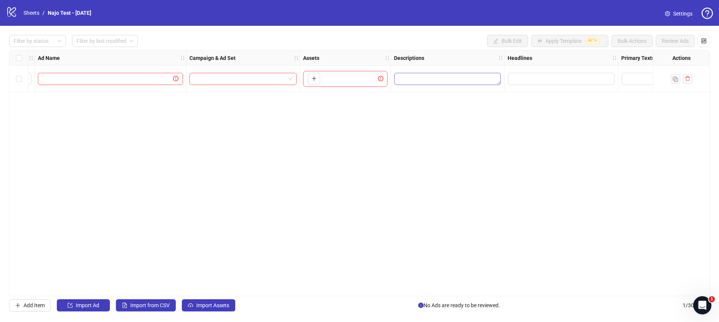
scroll to position [0, 125]
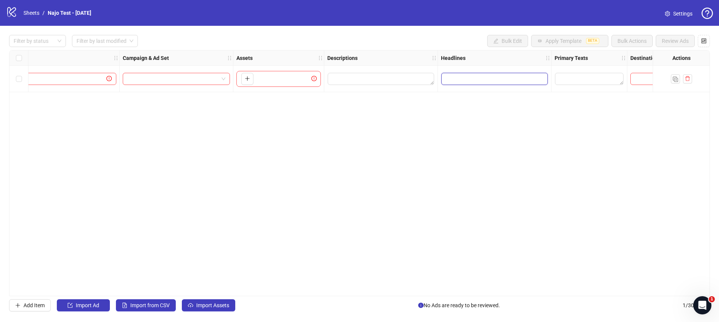
click at [487, 82] on input "Edit values" at bounding box center [495, 79] width 107 height 12
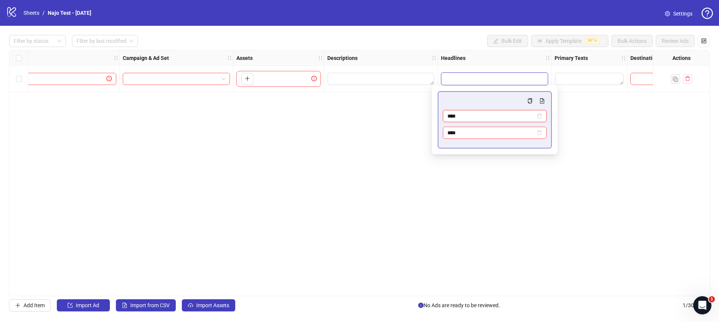
click at [512, 113] on input "****" at bounding box center [492, 116] width 88 height 8
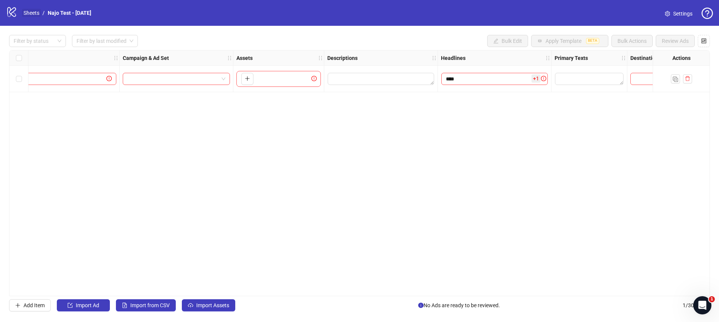
click at [36, 16] on link "Sheets" at bounding box center [31, 13] width 19 height 8
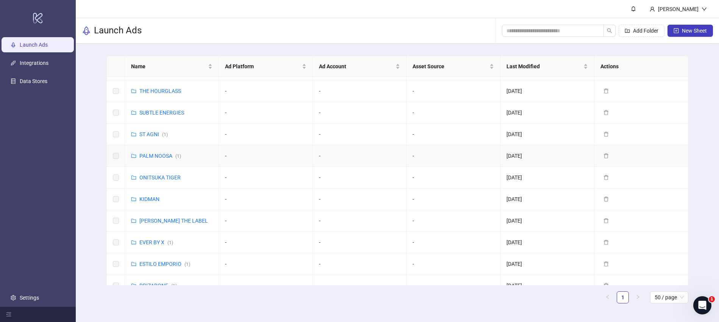
scroll to position [65, 0]
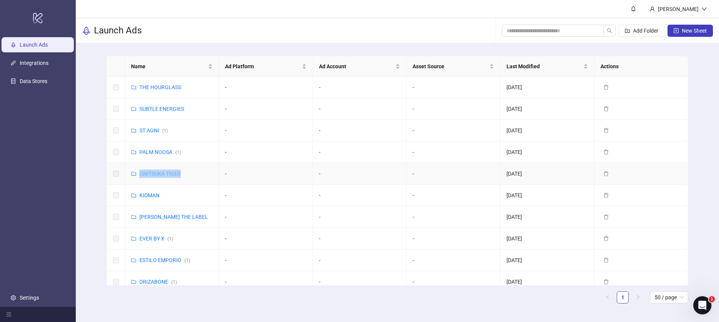
drag, startPoint x: 187, startPoint y: 173, endPoint x: 139, endPoint y: 173, distance: 47.4
click at [139, 173] on td "ONITSUKA TIGER" at bounding box center [172, 174] width 94 height 22
copy link "ONITSUKA TIGER"
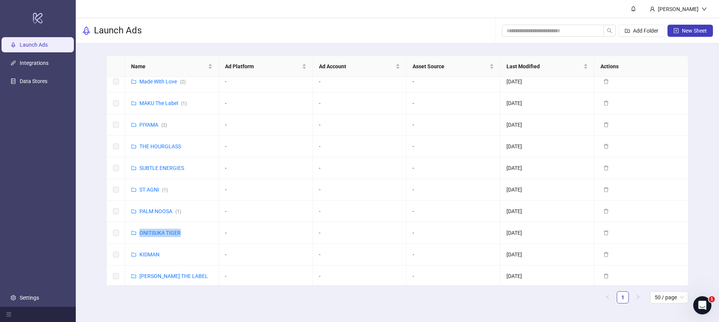
scroll to position [0, 0]
